Goal: Information Seeking & Learning: Get advice/opinions

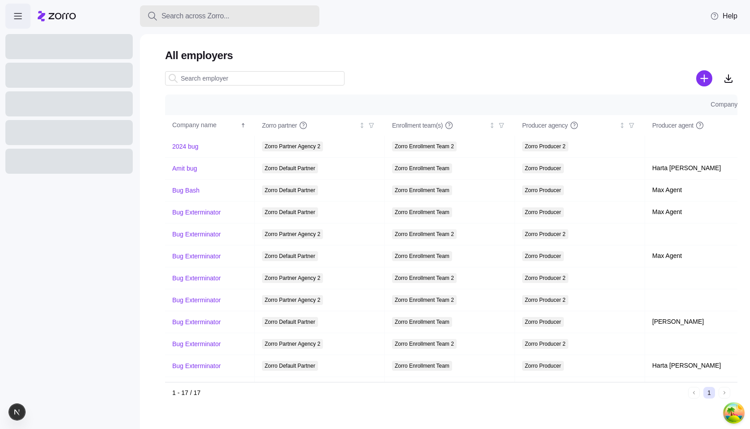
click at [197, 18] on span "Search across Zorro..." at bounding box center [195, 16] width 68 height 11
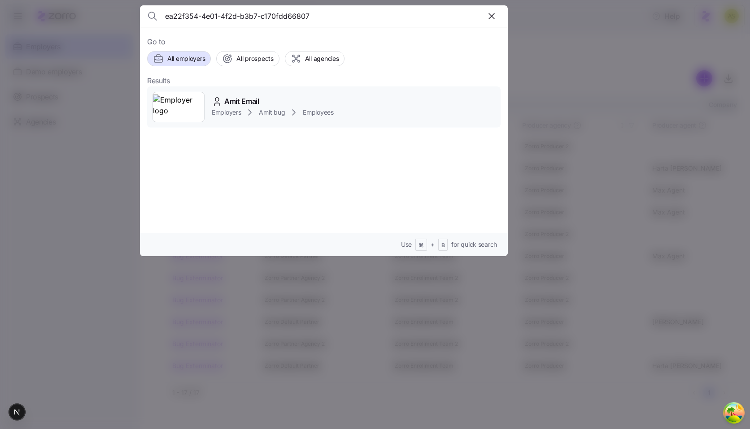
type input "ea22f354-4e01-4f2d-b3b7-c170fdd66807"
click at [236, 100] on span "Amit Email" at bounding box center [241, 101] width 35 height 11
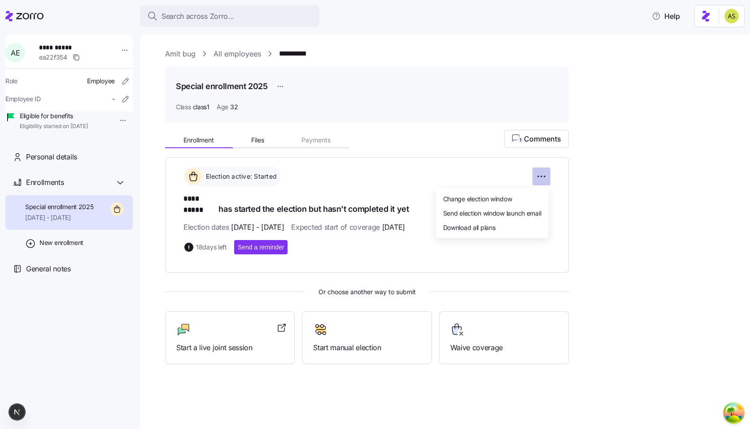
click at [548, 175] on html "**********" at bounding box center [375, 212] width 750 height 424
click at [505, 199] on span "Change election window" at bounding box center [477, 198] width 69 height 9
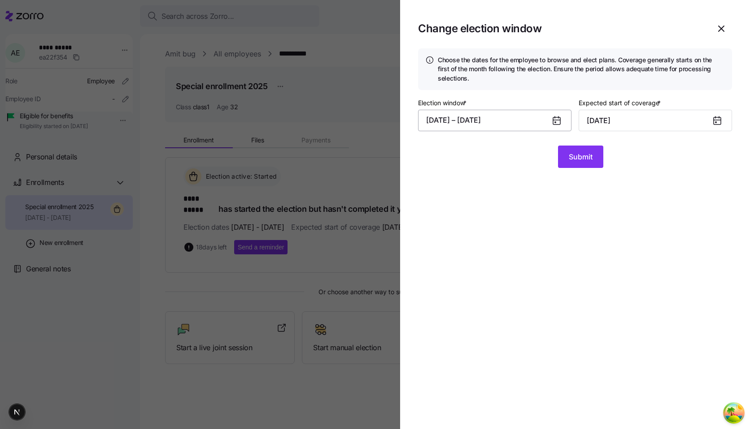
click at [509, 121] on button "08/01/2025 – 08/31/2025" at bounding box center [494, 121] width 153 height 22
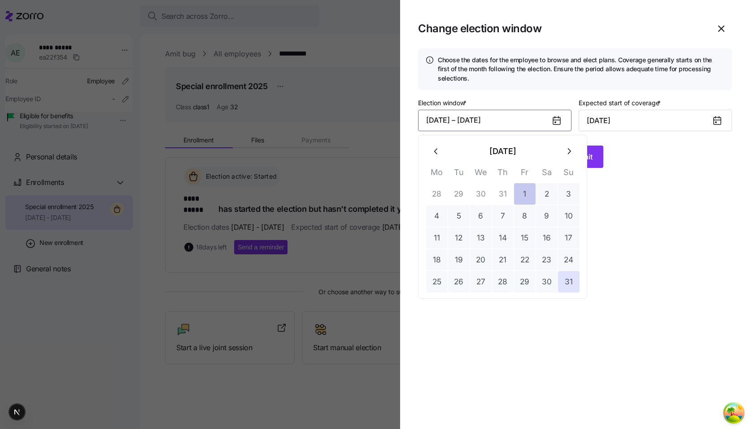
click at [521, 199] on button "1" at bounding box center [525, 194] width 22 height 22
click at [568, 286] on button "31" at bounding box center [569, 282] width 22 height 22
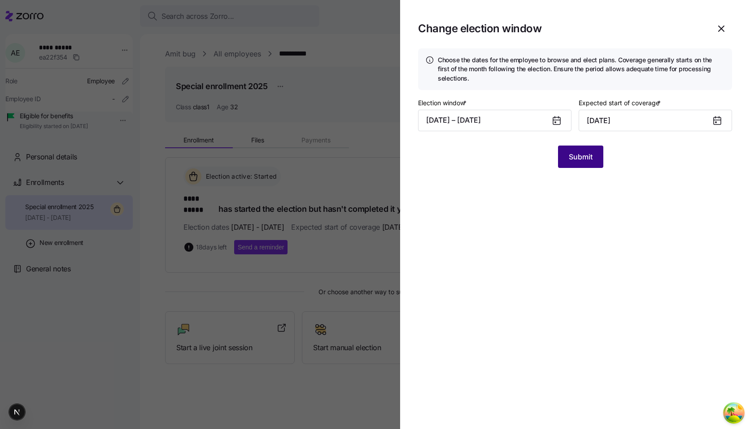
click at [578, 162] on span "Submit" at bounding box center [580, 157] width 24 height 11
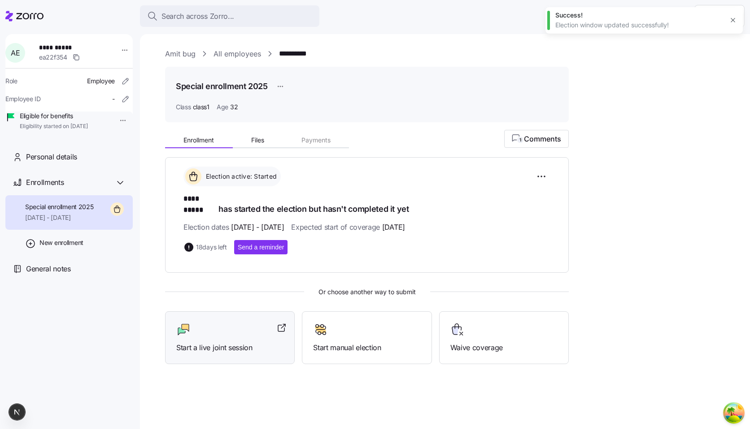
click at [253, 323] on div at bounding box center [229, 330] width 107 height 14
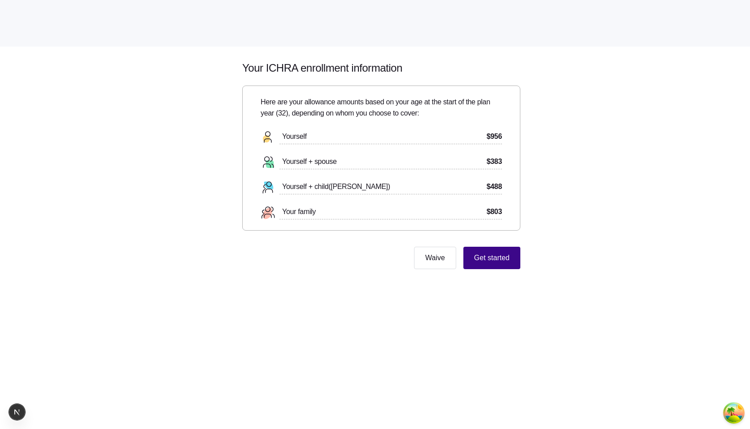
click at [496, 265] on button "Get started" at bounding box center [491, 258] width 57 height 22
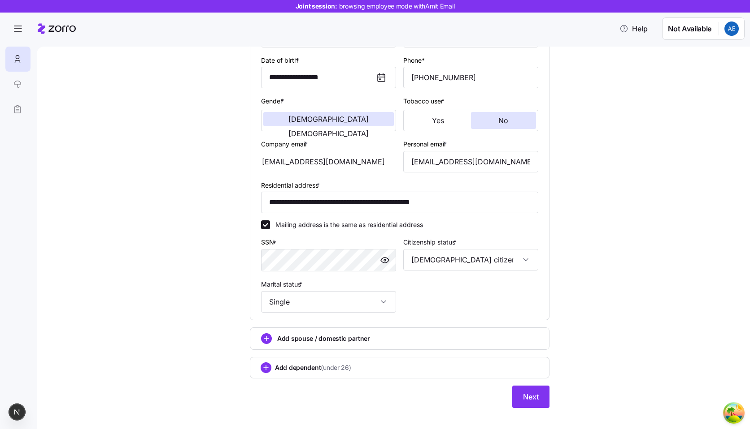
scroll to position [140, 0]
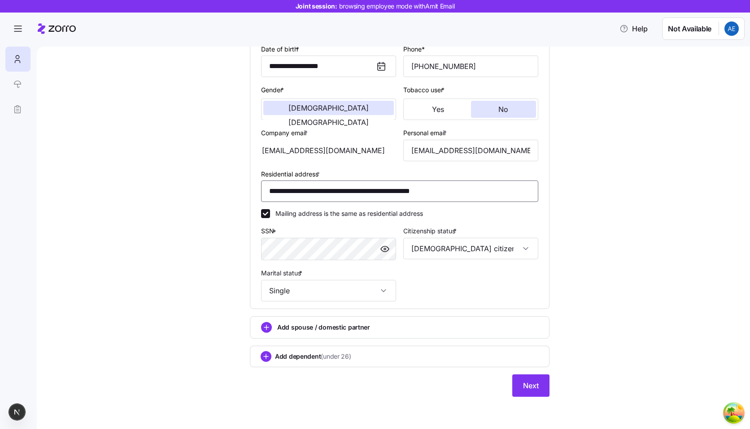
click at [468, 189] on input "**********" at bounding box center [399, 192] width 277 height 22
type input "**********"
click at [532, 392] on button "Next" at bounding box center [530, 386] width 37 height 22
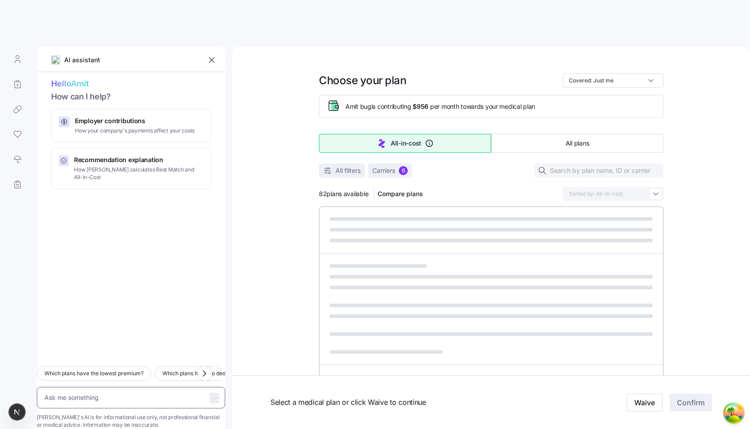
type textarea "x"
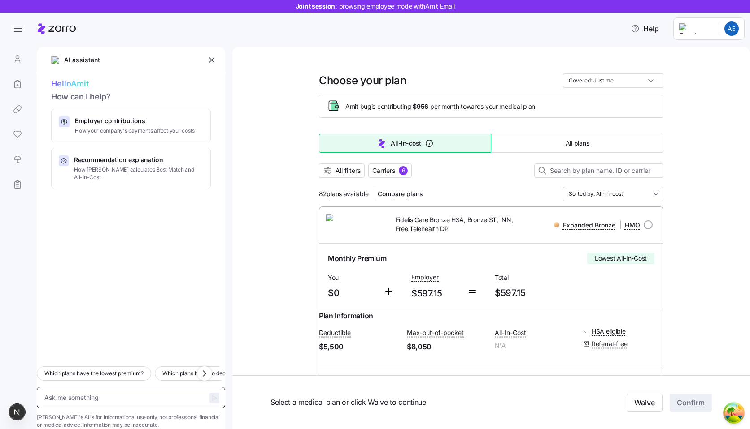
click at [124, 387] on textarea at bounding box center [131, 398] width 188 height 22
type textarea "H"
type textarea "x"
type textarea "Hi"
type textarea "x"
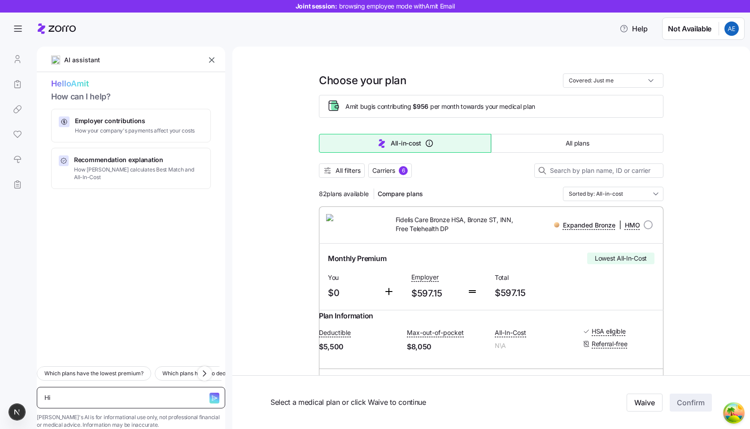
type textarea "Hi"
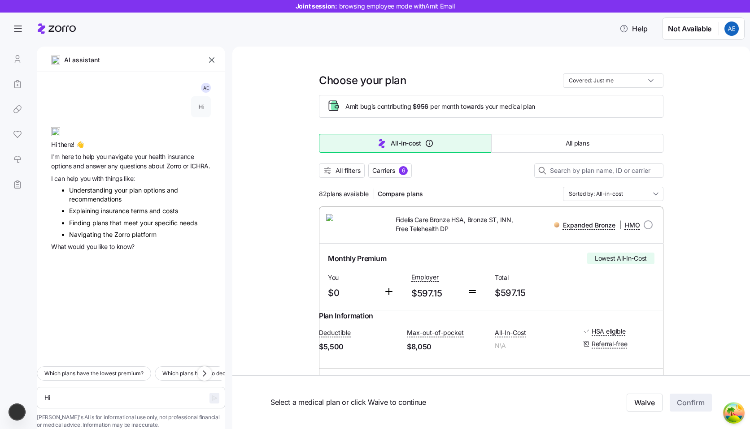
type textarea "x"
